Goal: Information Seeking & Learning: Learn about a topic

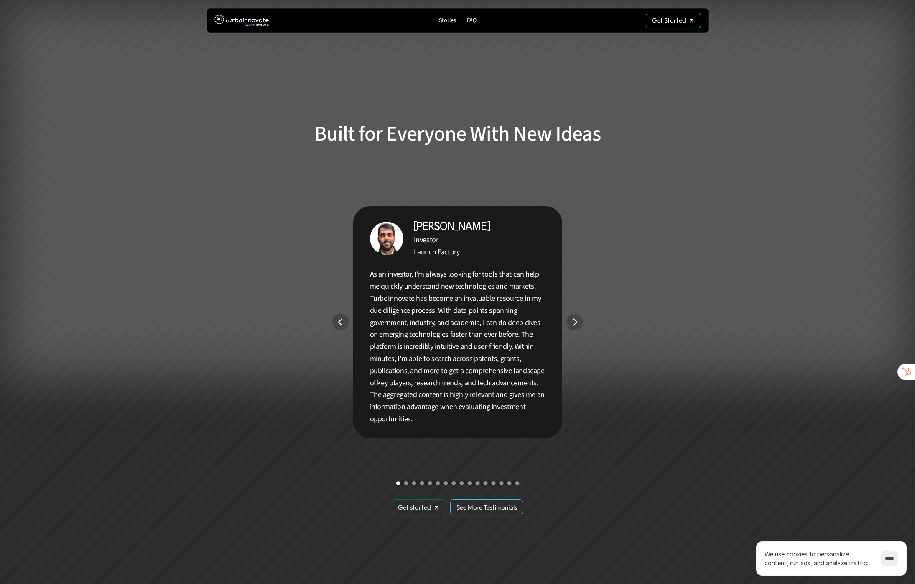
scroll to position [1442, 0]
click at [574, 324] on img "Next" at bounding box center [575, 322] width 16 height 16
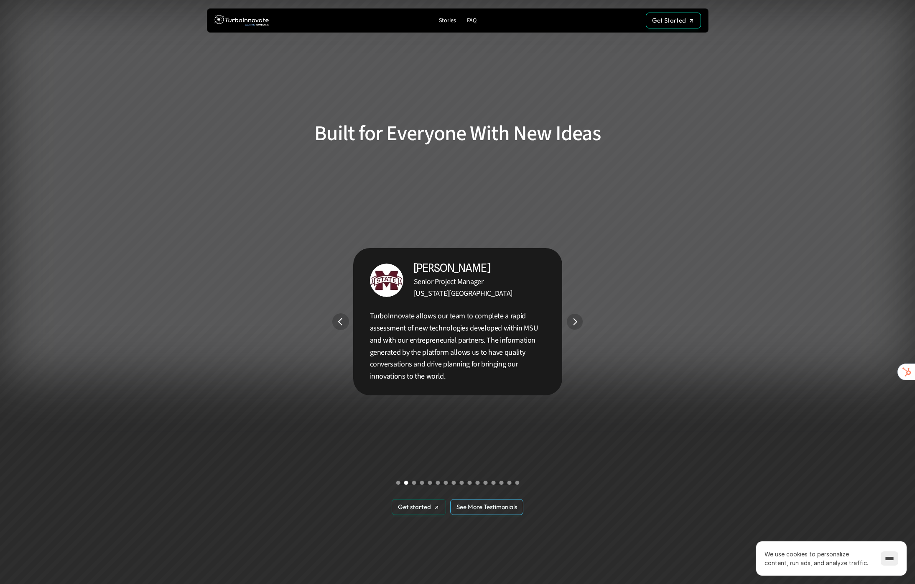
click at [574, 324] on img "Next" at bounding box center [574, 322] width 16 height 16
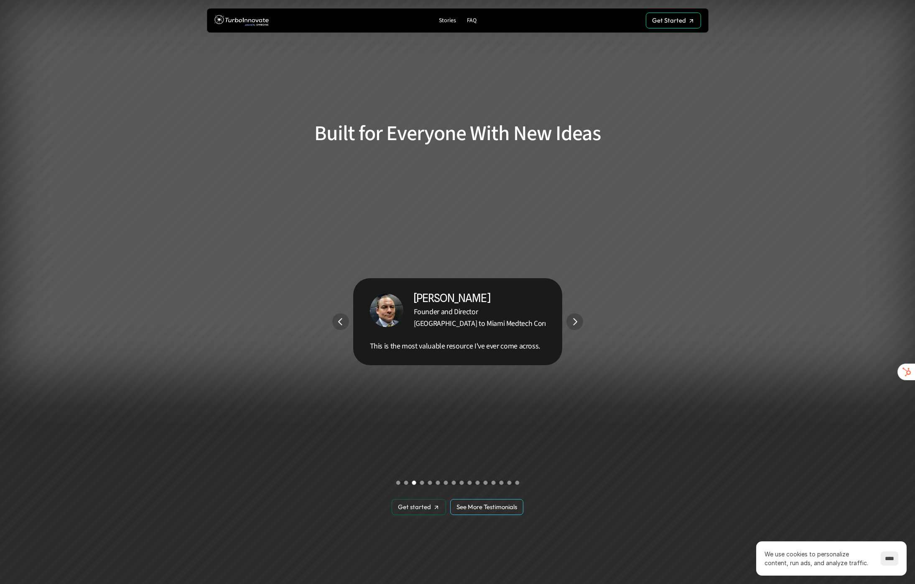
click at [575, 322] on img "Next" at bounding box center [574, 321] width 17 height 17
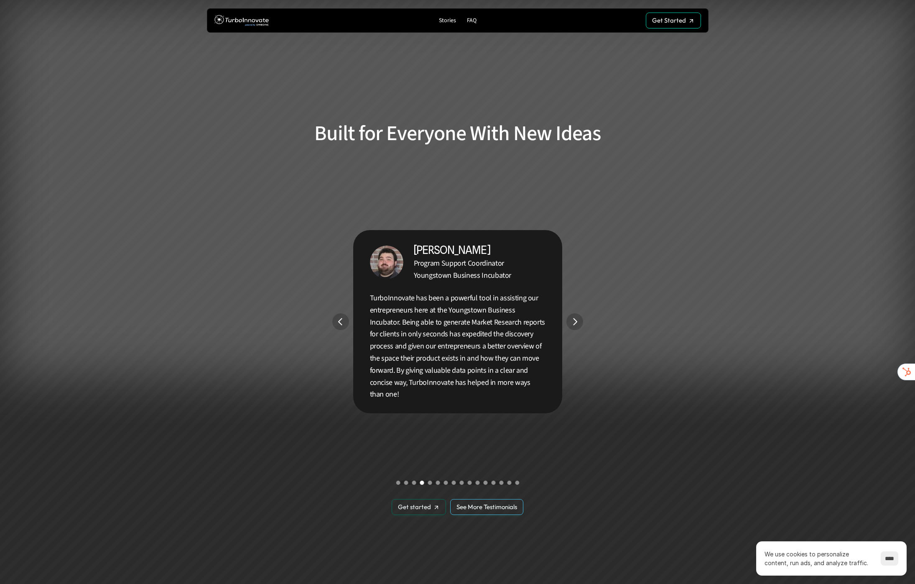
click at [572, 321] on img "Next" at bounding box center [574, 321] width 17 height 17
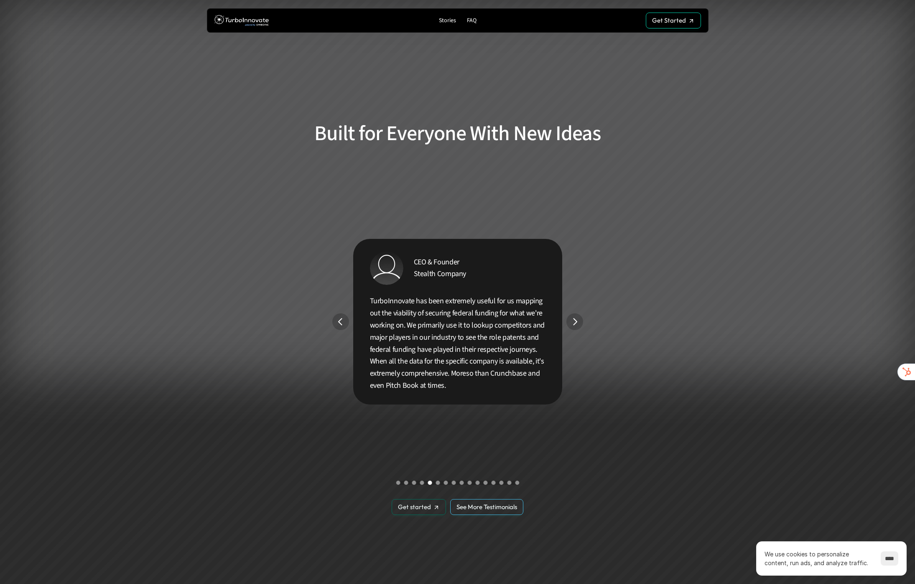
click at [575, 314] on img "Next" at bounding box center [574, 321] width 17 height 17
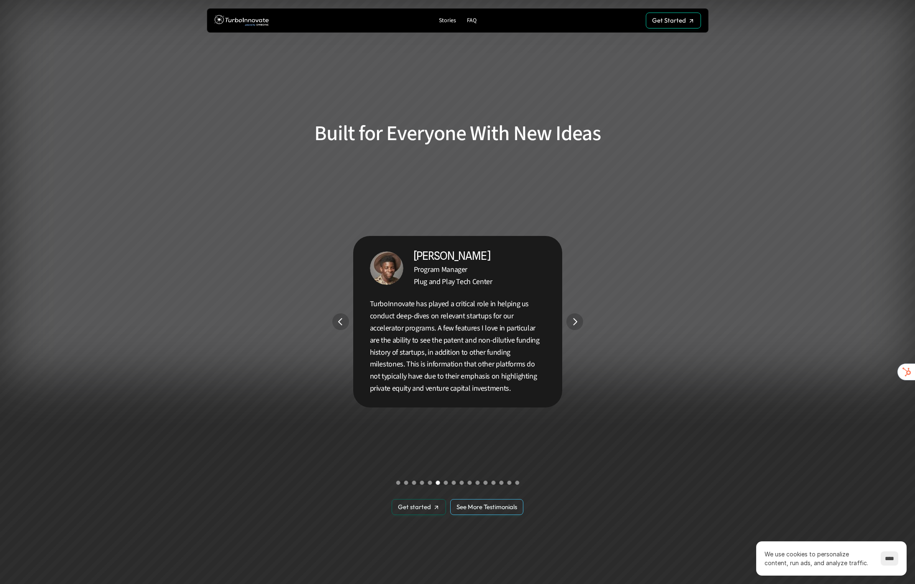
click at [575, 314] on img "Next" at bounding box center [574, 321] width 17 height 17
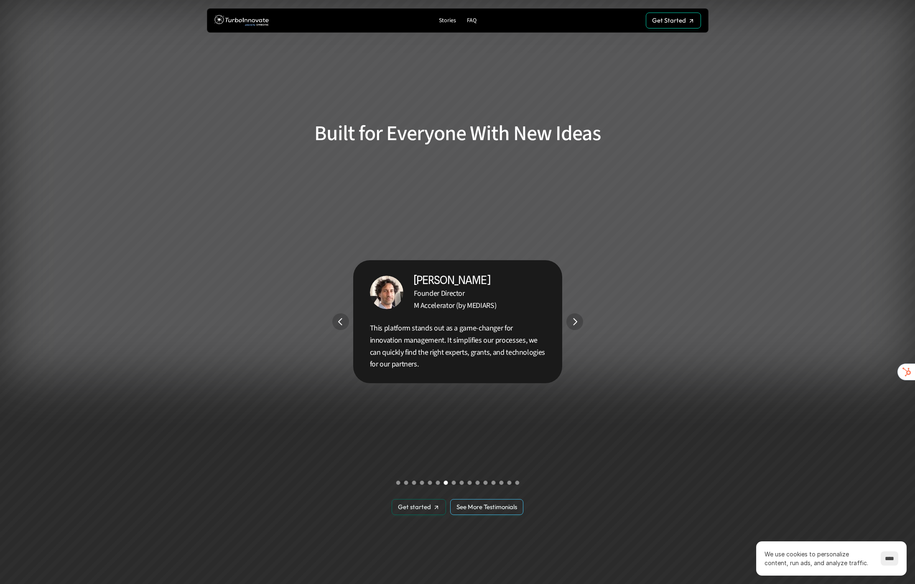
click at [575, 314] on img "Next" at bounding box center [574, 321] width 17 height 17
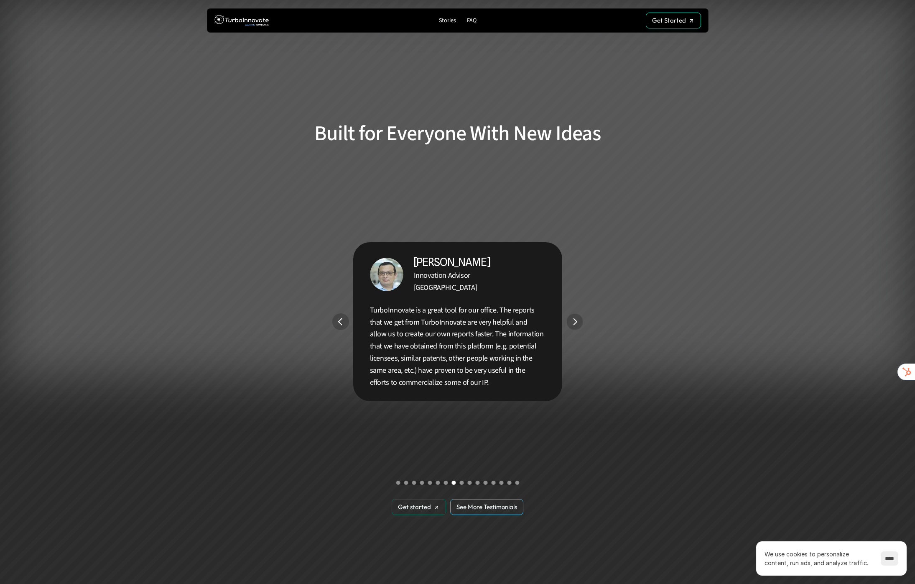
click at [575, 314] on img "Next" at bounding box center [574, 322] width 16 height 16
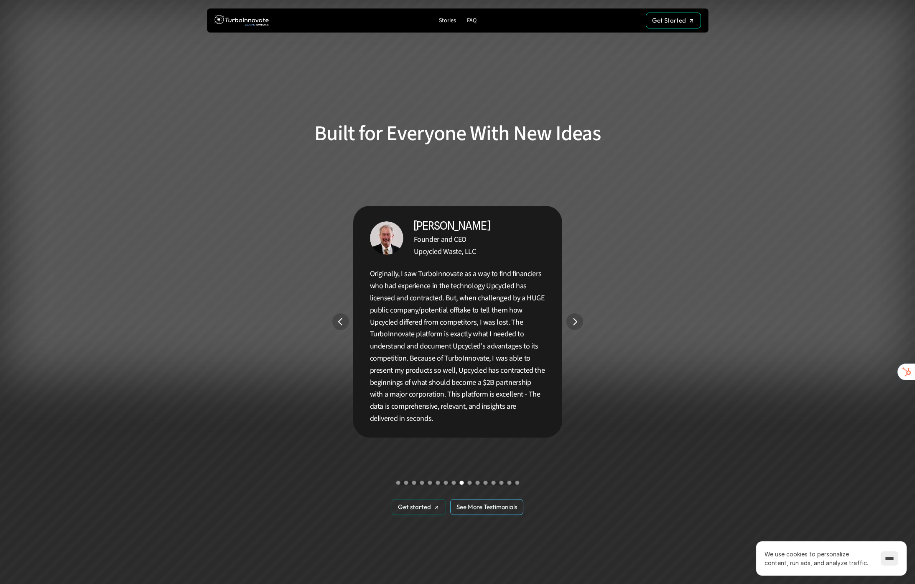
click at [575, 314] on img "Next" at bounding box center [574, 321] width 17 height 17
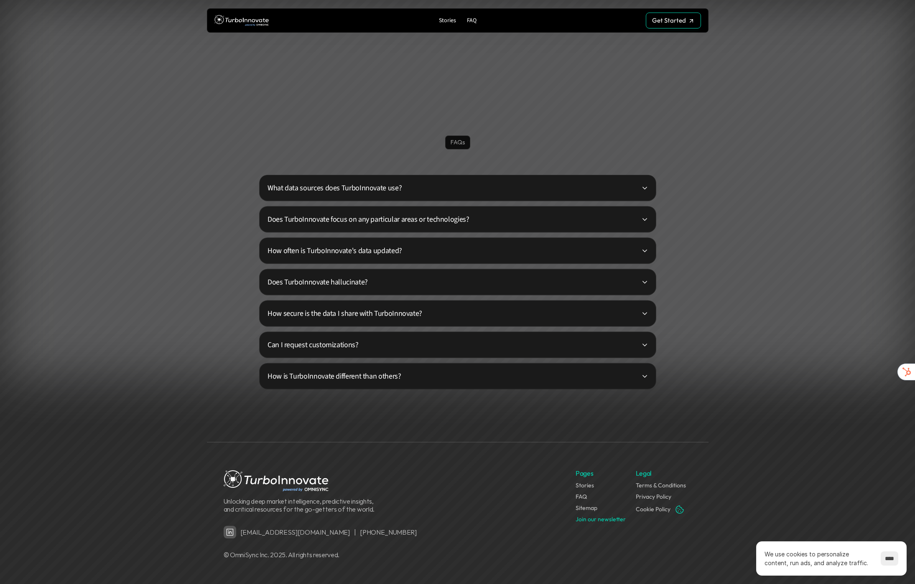
scroll to position [1959, 0]
click at [426, 285] on p "Does TurboInnovate hallucinate?" at bounding box center [455, 280] width 374 height 11
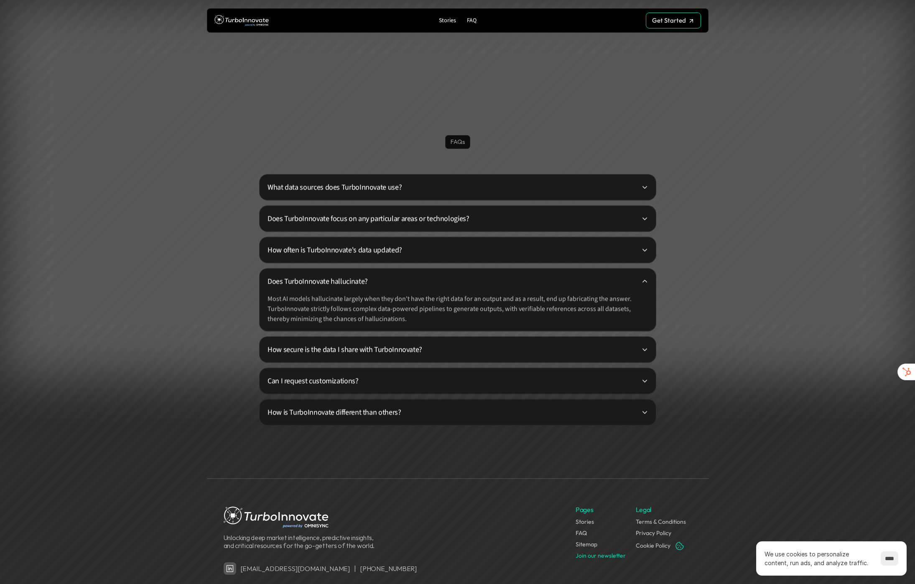
click at [408, 180] on div "What data sources does TurboInnovate use?" at bounding box center [457, 187] width 397 height 26
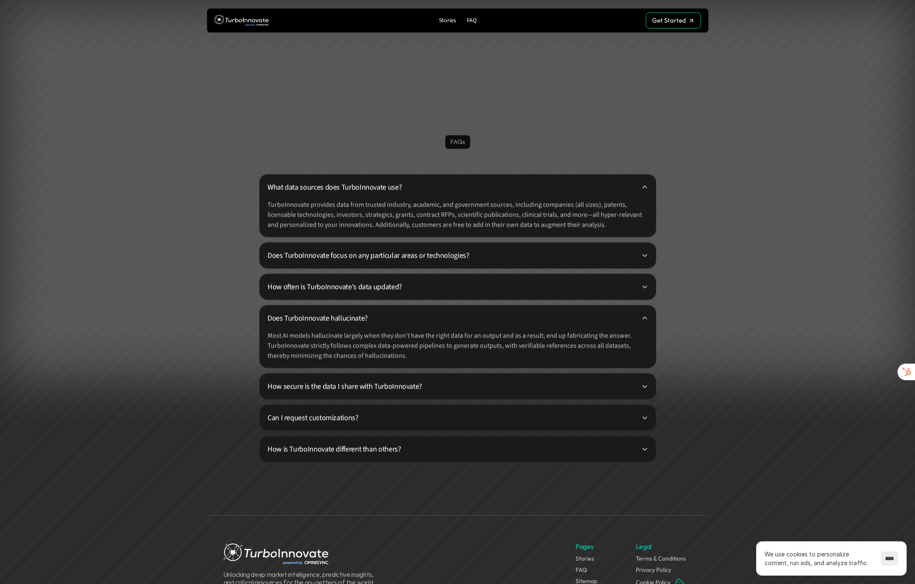
click at [425, 250] on p "Does TurboInnovate focus on any particular areas or technologies?" at bounding box center [455, 255] width 374 height 11
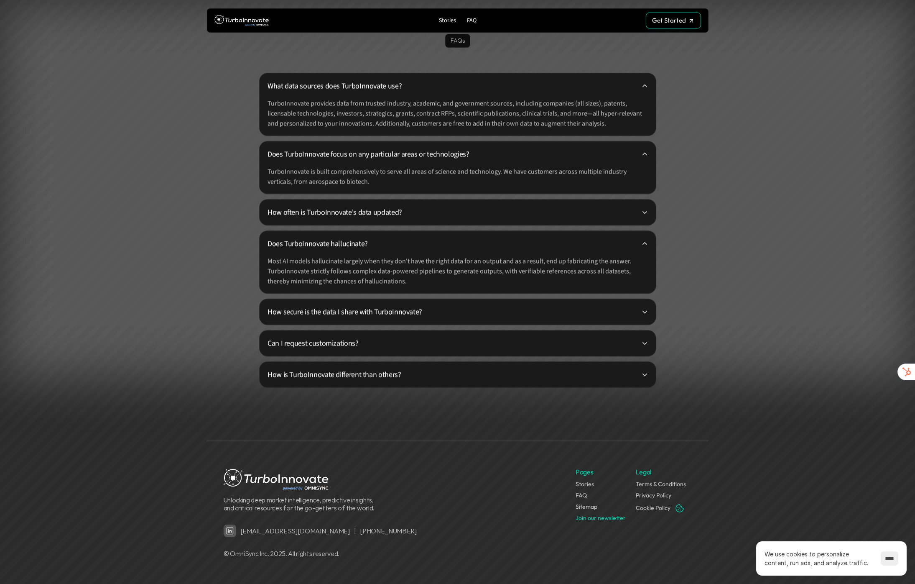
scroll to position [2061, 0]
click at [442, 210] on p "How often is TurboInnovate's data updated?" at bounding box center [455, 211] width 374 height 11
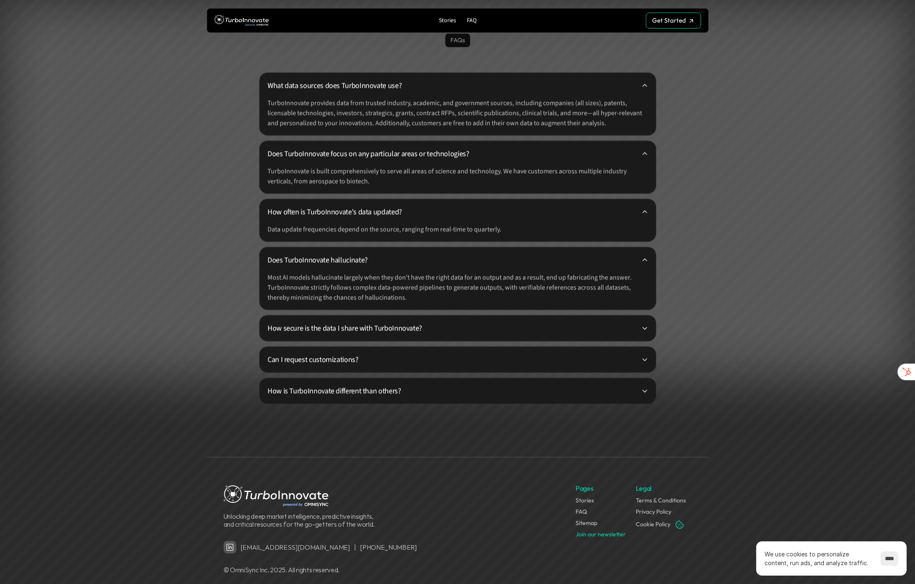
click at [420, 331] on p "How secure is the data I share with TurboInnovate?" at bounding box center [455, 327] width 374 height 11
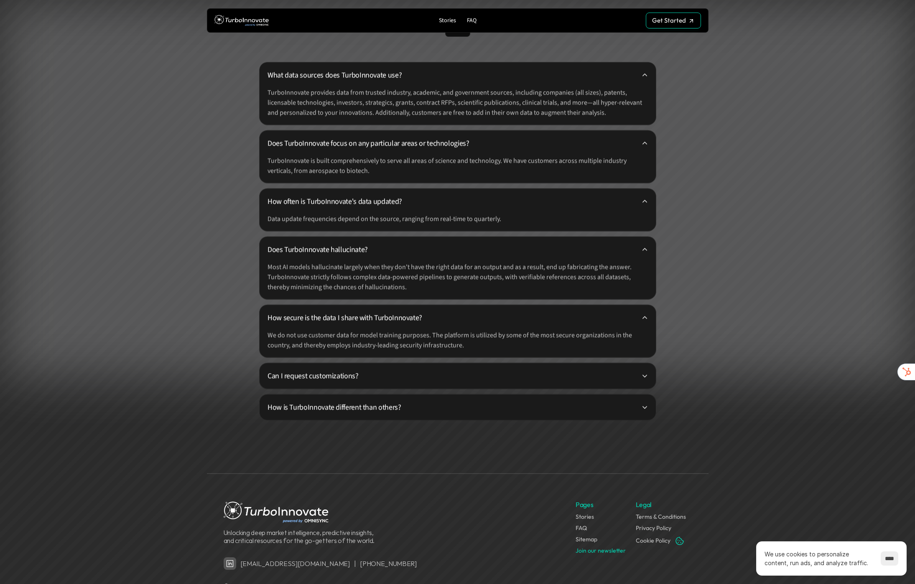
click at [416, 374] on p "Can I request customizations?" at bounding box center [455, 375] width 374 height 11
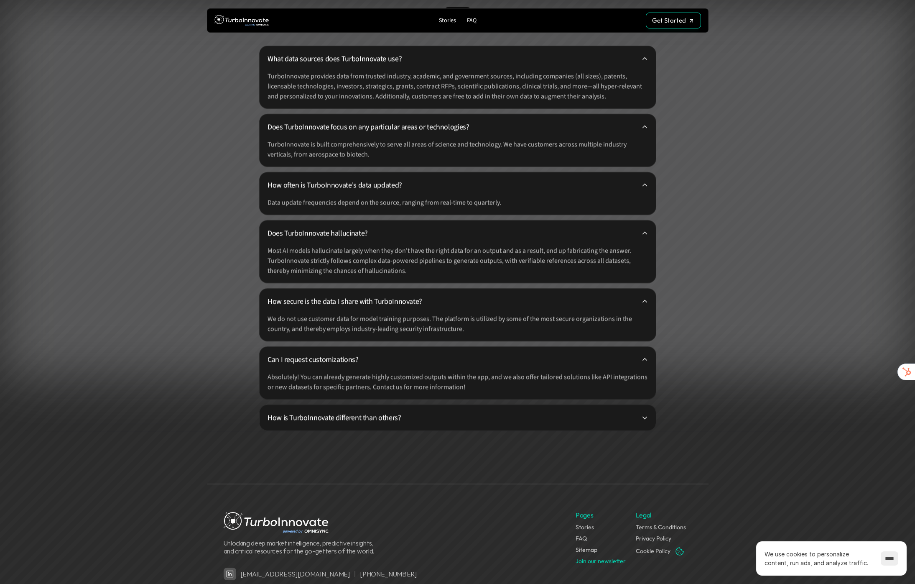
scroll to position [2088, 0]
click at [372, 424] on div "How is TurboInnovate different than others?" at bounding box center [457, 417] width 397 height 26
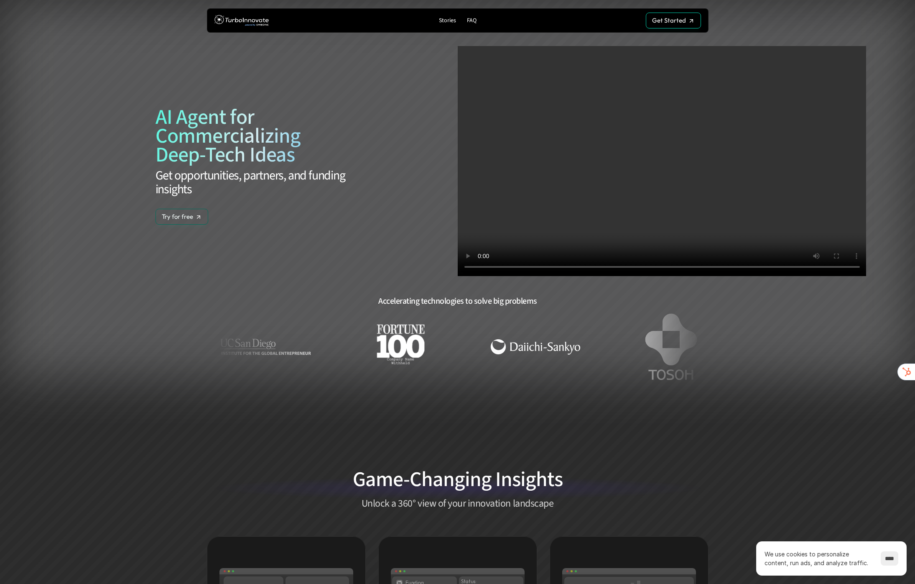
scroll to position [0, 0]
click at [447, 19] on p "Stories" at bounding box center [447, 20] width 17 height 7
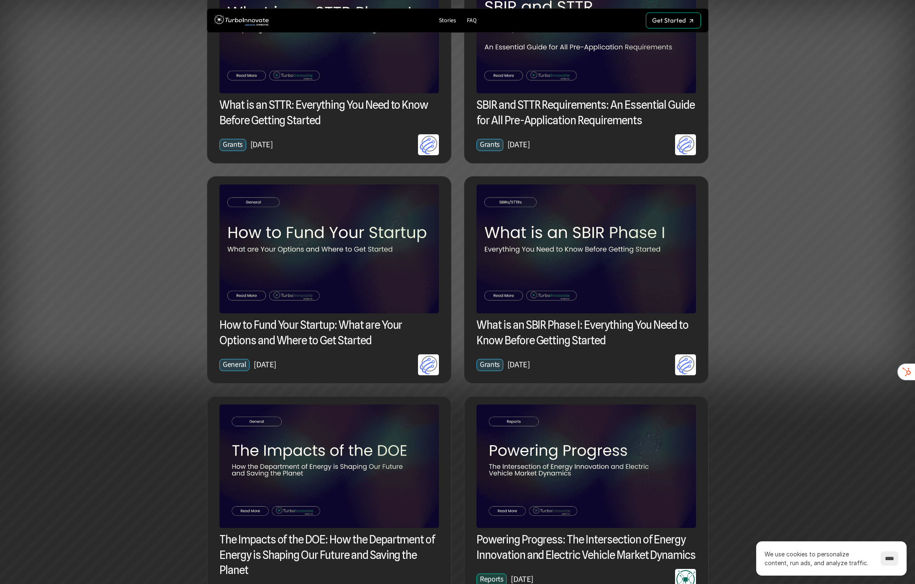
scroll to position [835, 0]
click at [589, 324] on h3 "What is an SBIR Phase I: Everything You Need to Know Before Getting Started" at bounding box center [586, 332] width 219 height 31
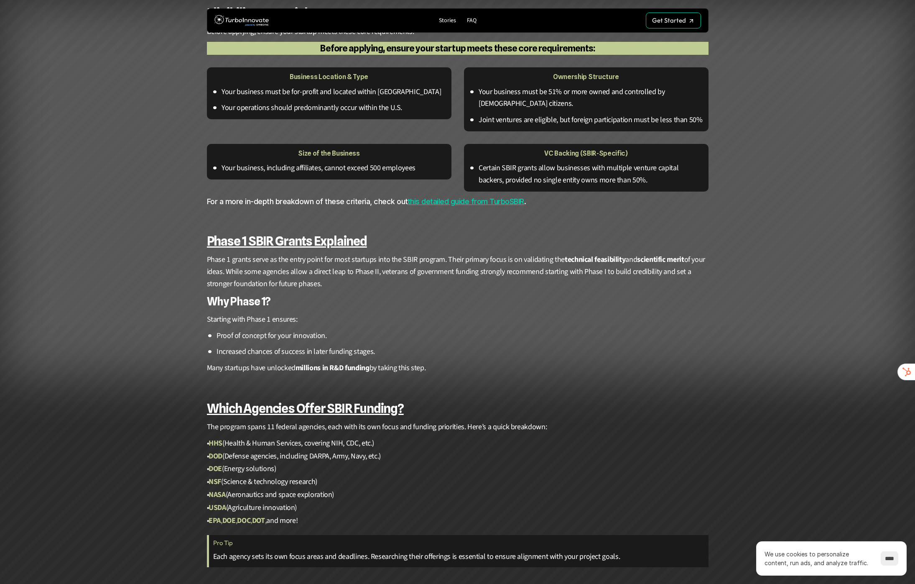
scroll to position [502, 0]
